Goal: Task Accomplishment & Management: Complete application form

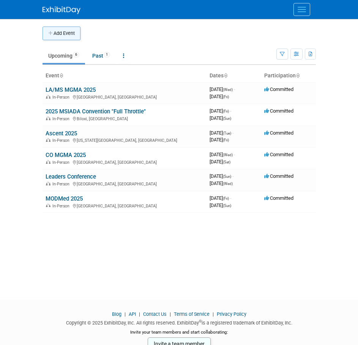
click at [48, 34] on icon "button" at bounding box center [50, 33] width 5 height 5
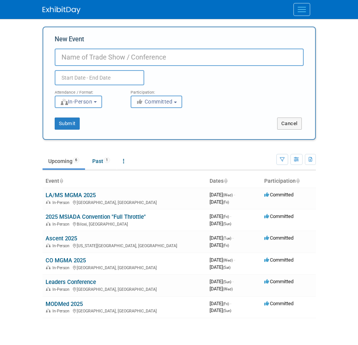
click at [157, 101] on span "Committed" at bounding box center [154, 102] width 37 height 6
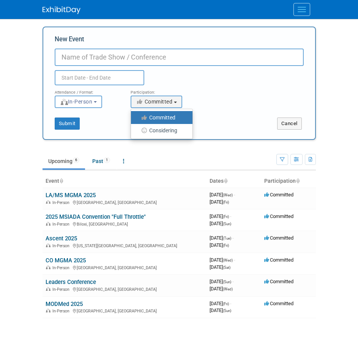
click at [167, 130] on label "Considering" at bounding box center [160, 131] width 50 height 10
click at [138, 130] on input "Considering" at bounding box center [135, 130] width 5 height 5
select select "2"
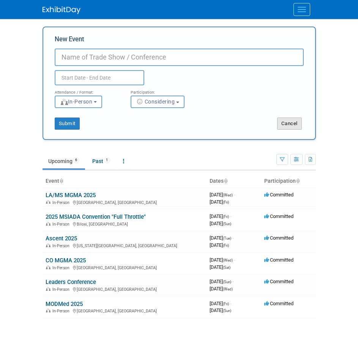
click at [299, 123] on button "Cancel" at bounding box center [289, 124] width 25 height 12
